Goal: Navigation & Orientation: Go to known website

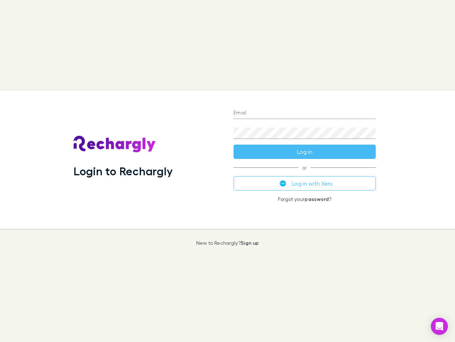
click at [228, 171] on div "Login to Rechargly" at bounding box center [148, 159] width 160 height 138
click at [305, 113] on input "Email" at bounding box center [305, 112] width 142 height 11
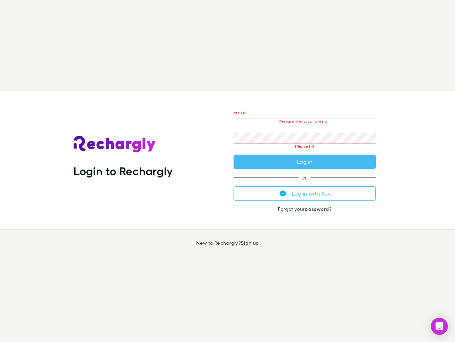
click at [305, 152] on form "Email Please enter a valid email. Password Please fill Log in" at bounding box center [305, 135] width 142 height 67
click at [305, 183] on div "Email Please enter a valid email. Password Please fill Log in or Log in with Xe…" at bounding box center [305, 159] width 154 height 138
click at [440, 326] on icon "Open Intercom Messenger" at bounding box center [439, 326] width 7 height 9
